Goal: Transaction & Acquisition: Purchase product/service

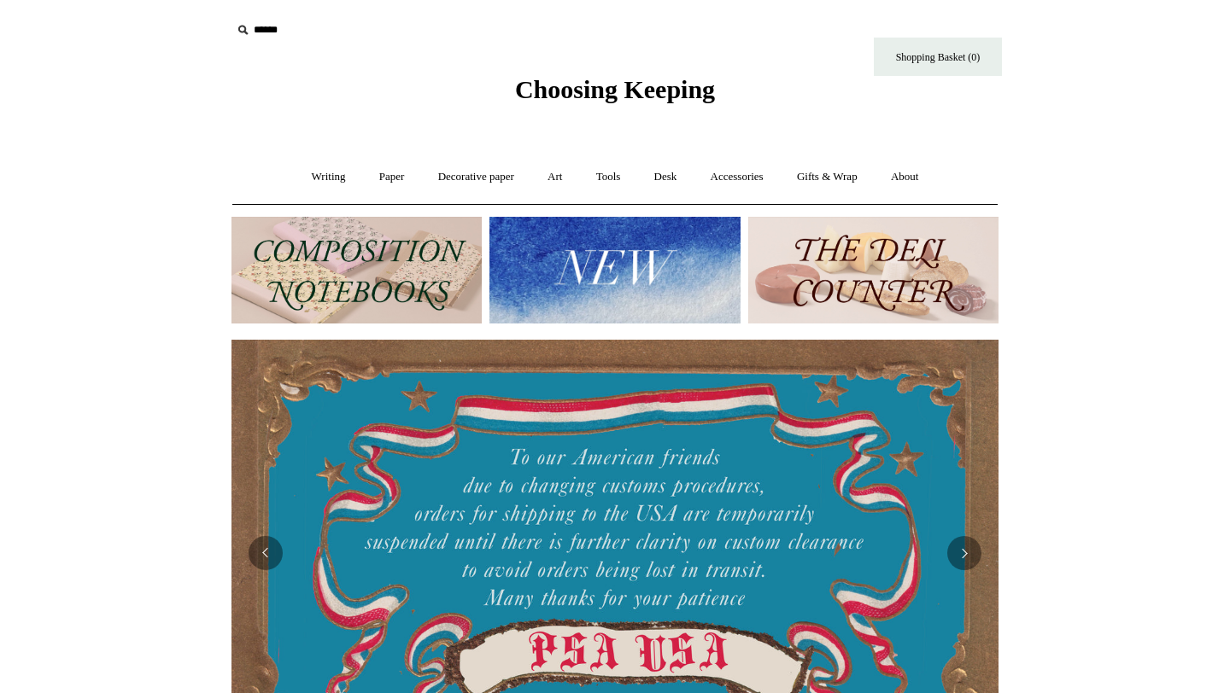
click at [543, 272] on img at bounding box center [614, 270] width 250 height 107
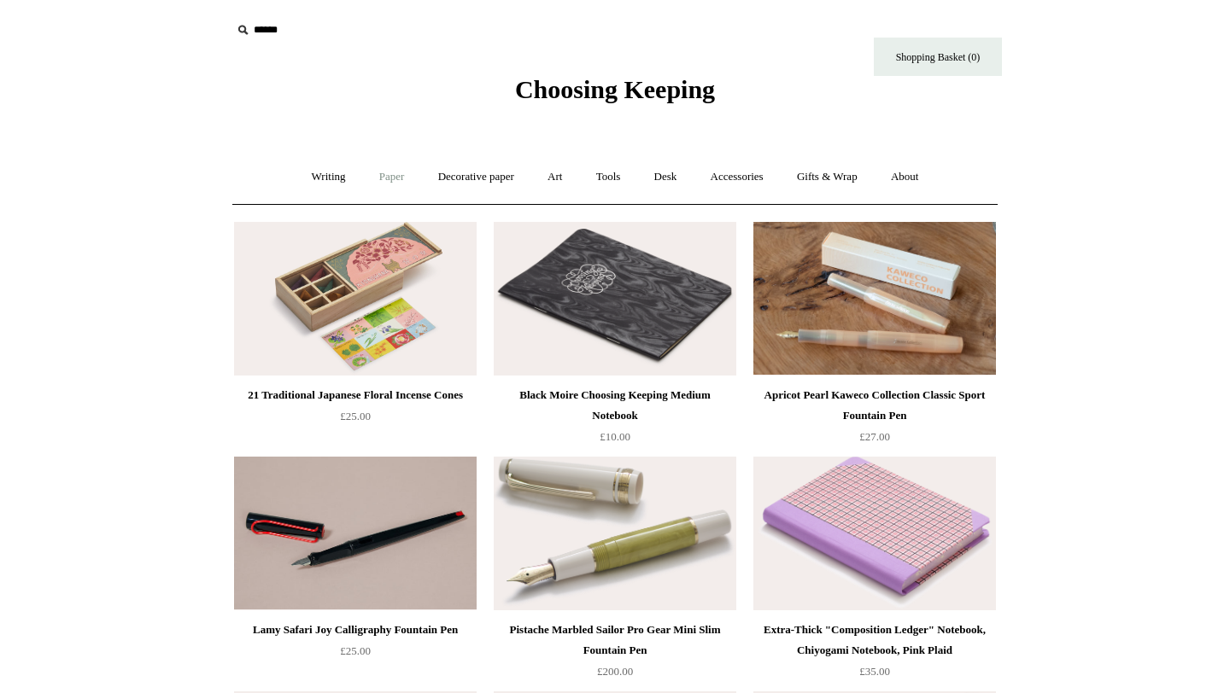
click at [384, 168] on link "Paper +" at bounding box center [392, 177] width 56 height 45
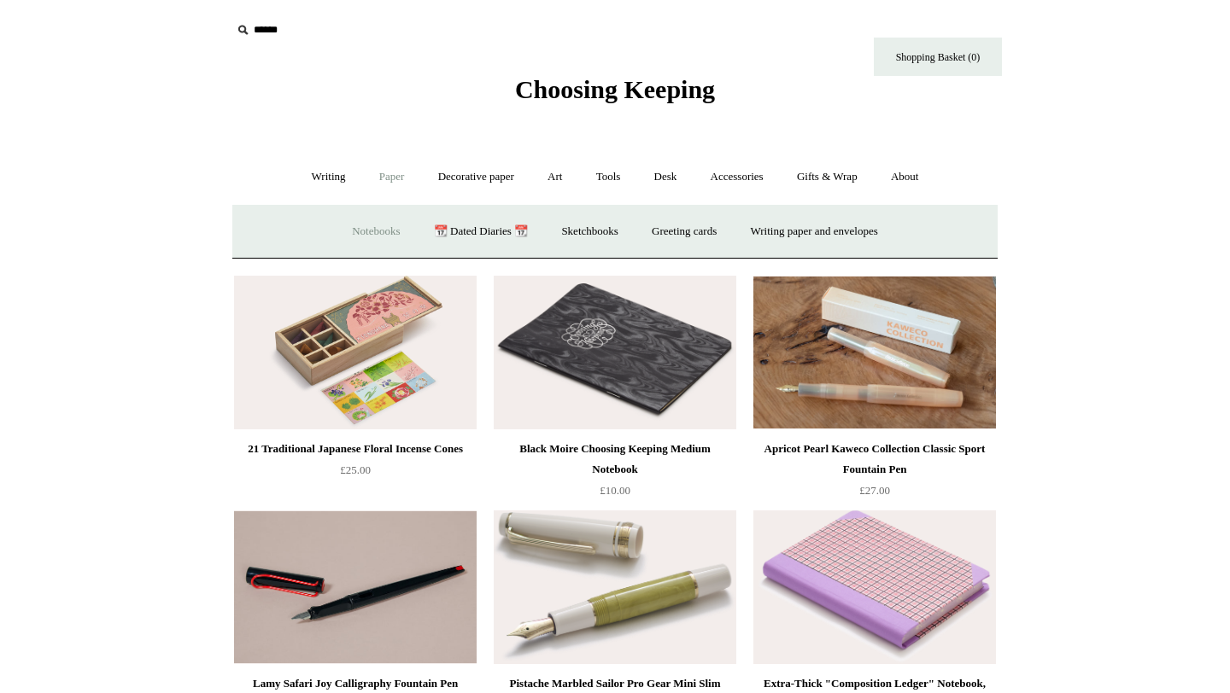
click at [354, 240] on link "Notebooks +" at bounding box center [375, 231] width 79 height 45
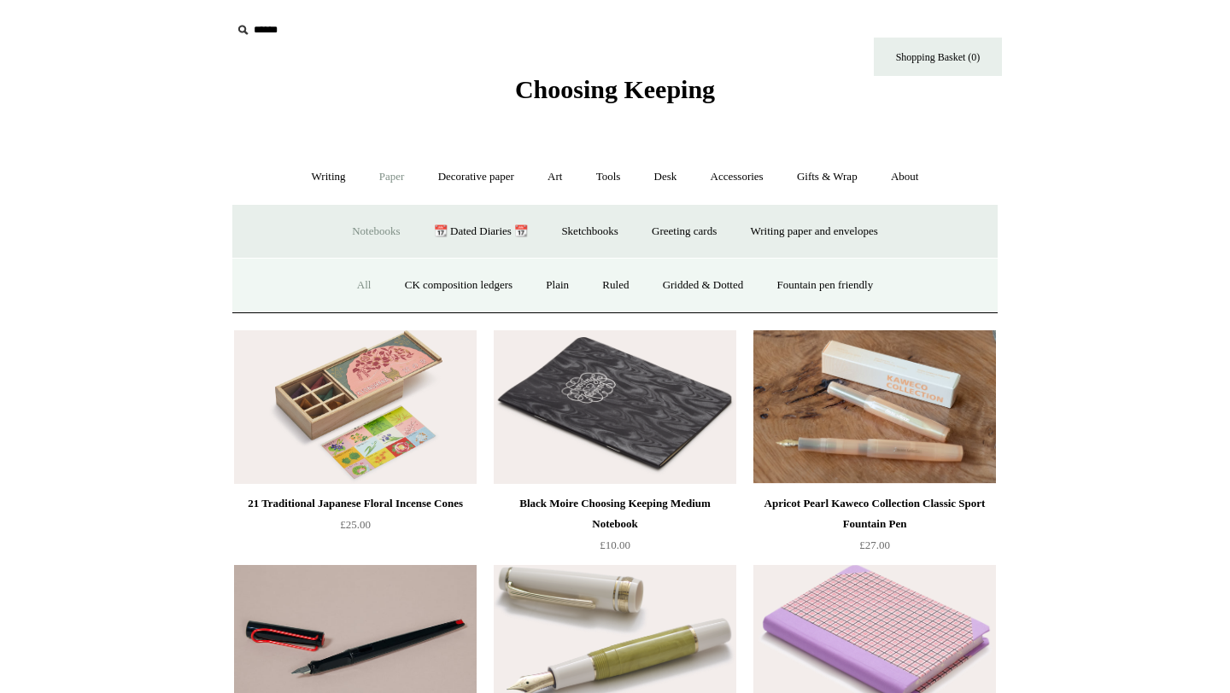
click at [345, 278] on link "All" at bounding box center [364, 285] width 45 height 45
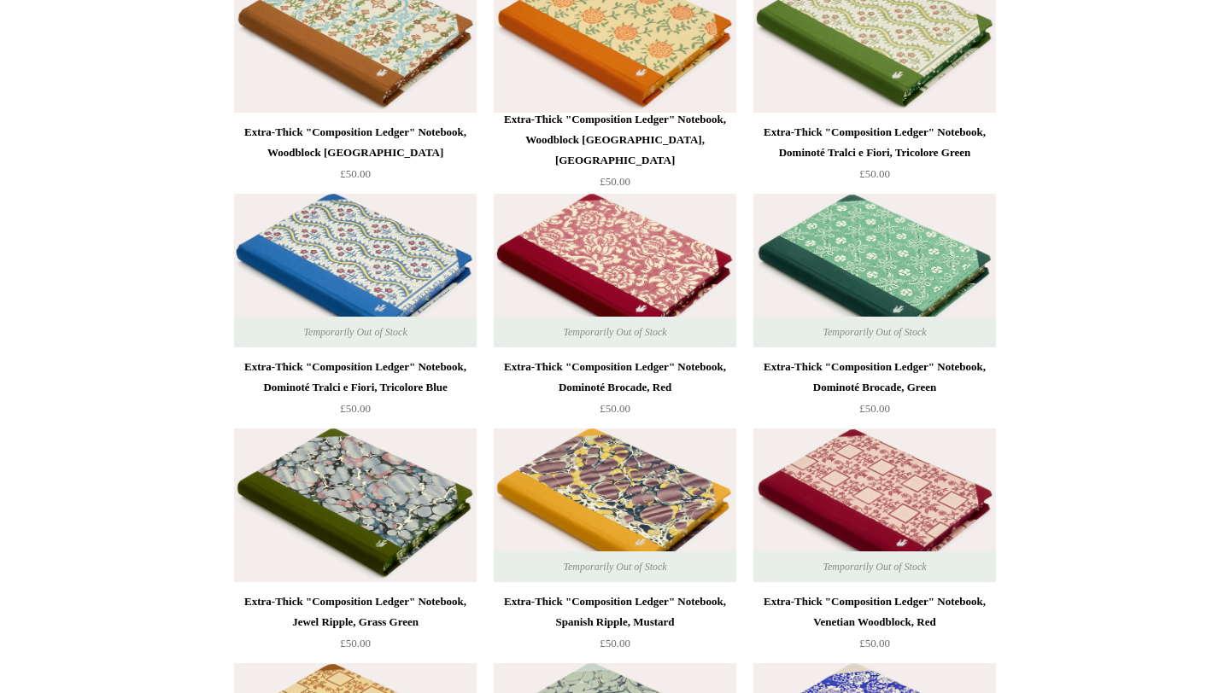
scroll to position [10738, 0]
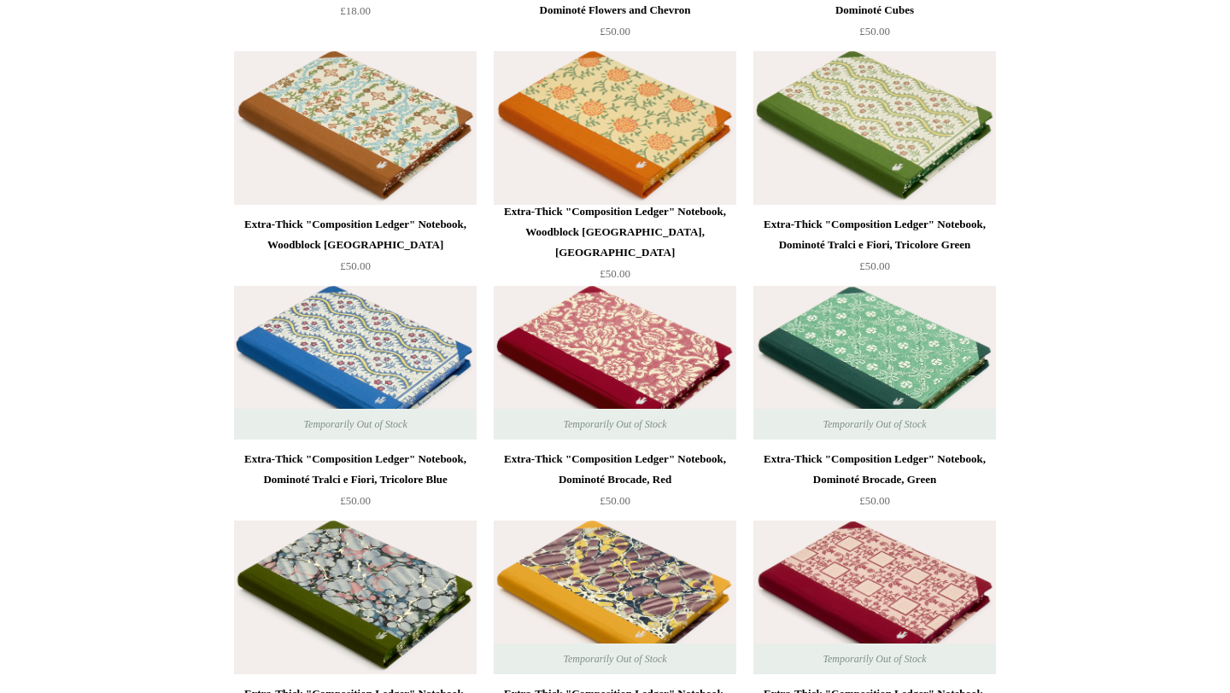
click at [957, 63] on img at bounding box center [874, 128] width 243 height 154
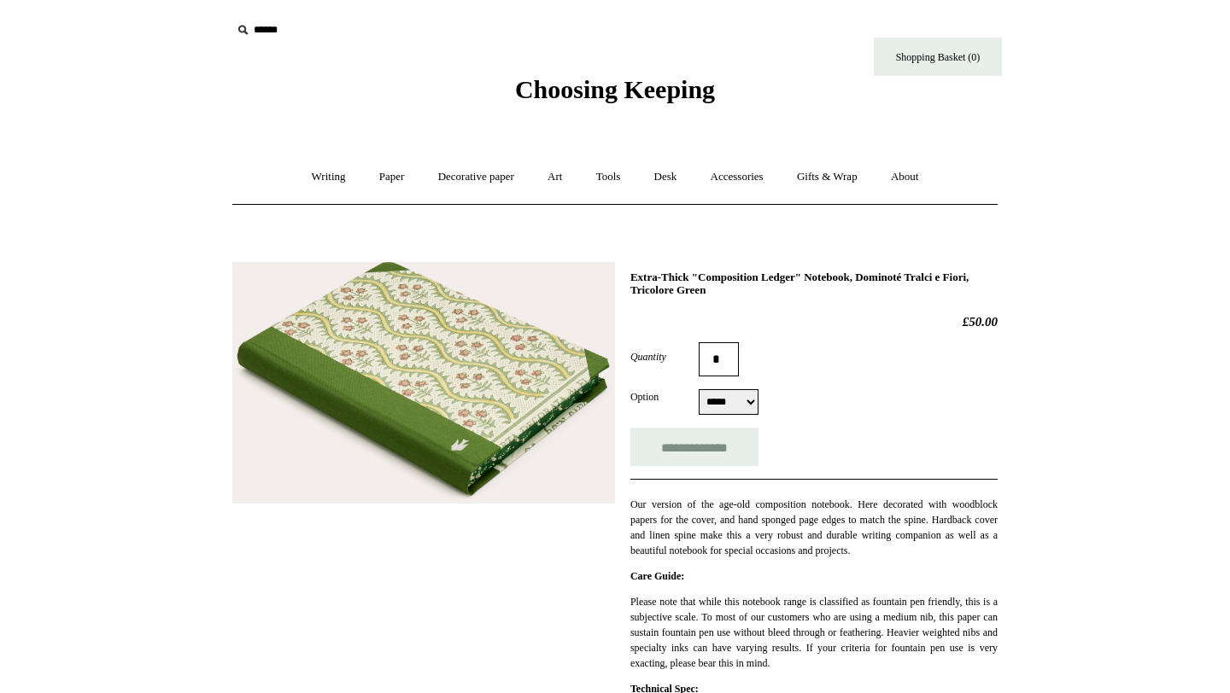
click at [546, 338] on img at bounding box center [423, 383] width 383 height 243
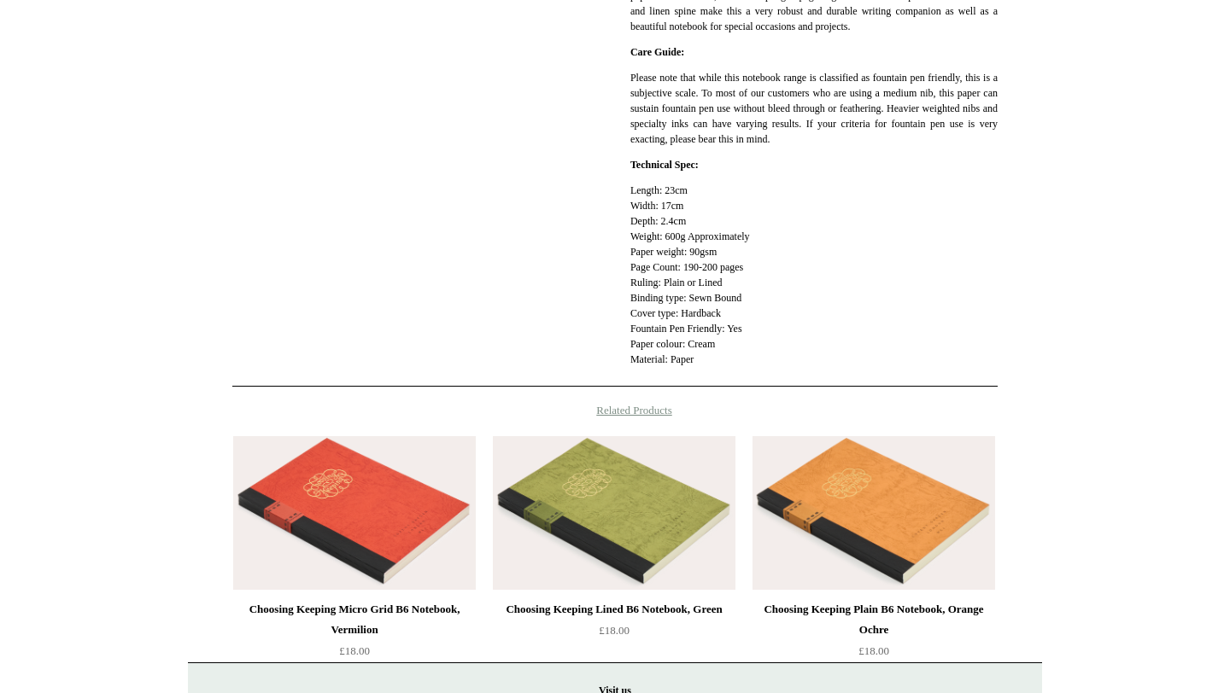
scroll to position [778, 0]
